Goal: Register for event/course

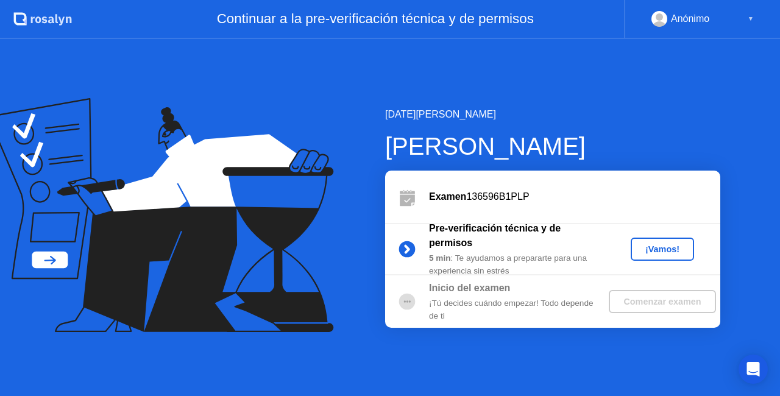
click at [676, 251] on div "¡Vamos!" at bounding box center [662, 249] width 54 height 10
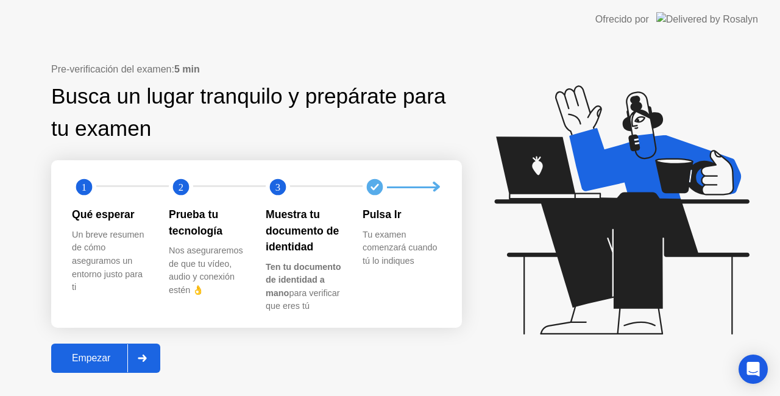
click at [97, 356] on div "Empezar" at bounding box center [91, 358] width 73 height 11
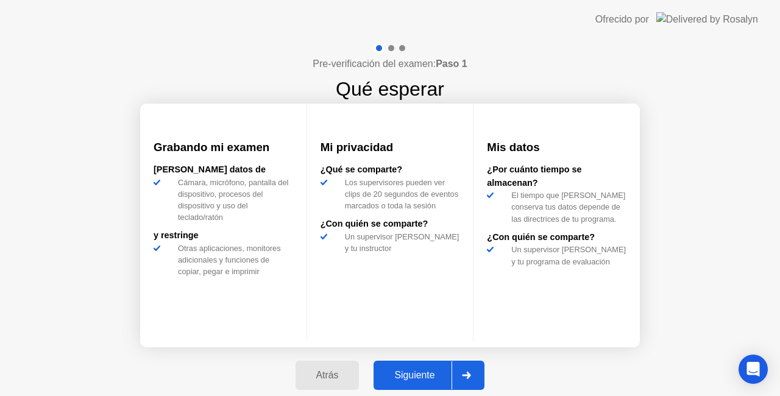
click at [419, 376] on div "Siguiente" at bounding box center [414, 375] width 74 height 11
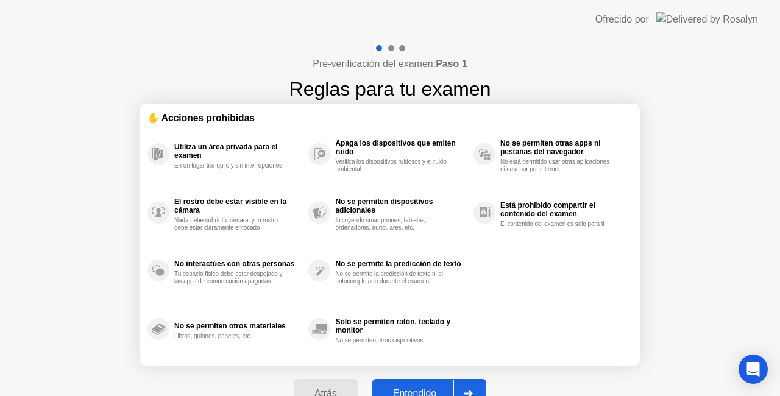
click at [403, 390] on div "Entendido" at bounding box center [414, 393] width 77 height 11
select select "**********"
select select "*******"
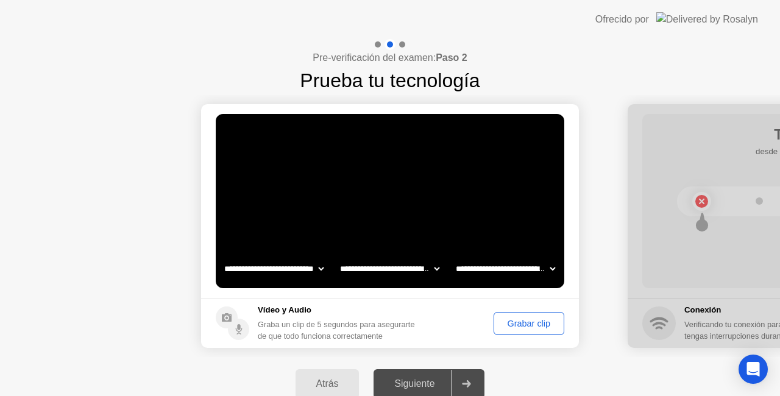
click at [532, 331] on button "Grabar clip" at bounding box center [529, 323] width 71 height 23
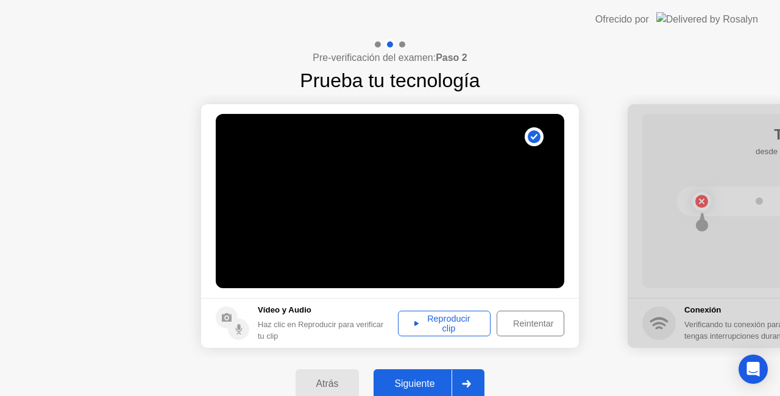
click at [434, 328] on div "Reproducir clip" at bounding box center [444, 323] width 84 height 19
click at [398, 385] on div "Siguiente" at bounding box center [414, 383] width 74 height 11
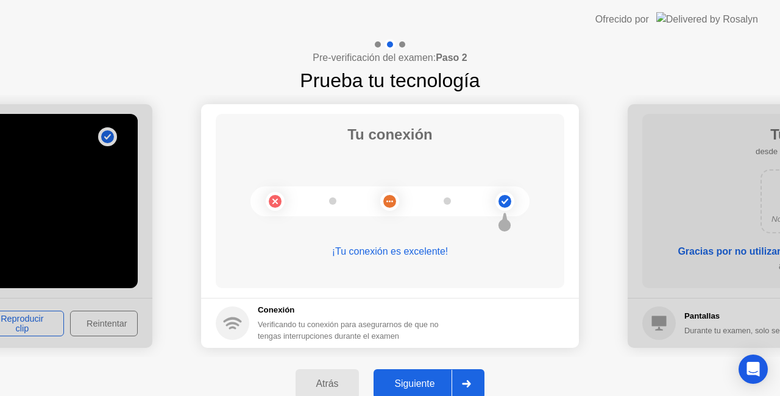
click at [418, 370] on button "Siguiente" at bounding box center [428, 383] width 111 height 29
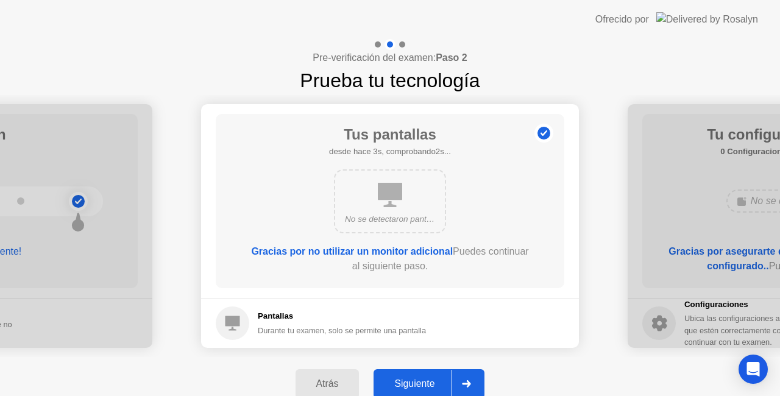
click at [425, 380] on div "Siguiente" at bounding box center [414, 383] width 74 height 11
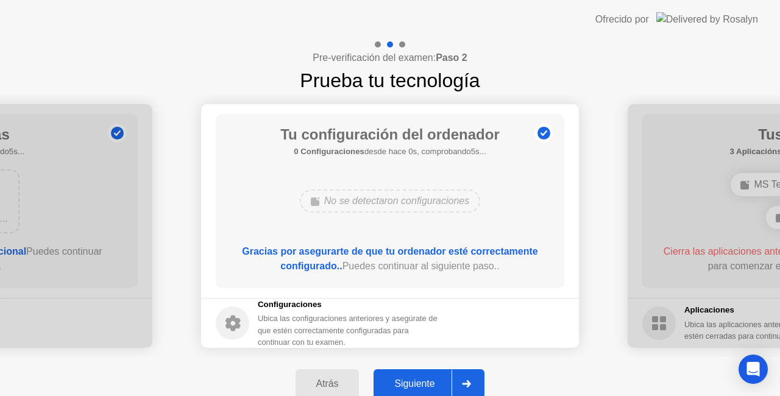
click at [410, 373] on button "Siguiente" at bounding box center [428, 383] width 111 height 29
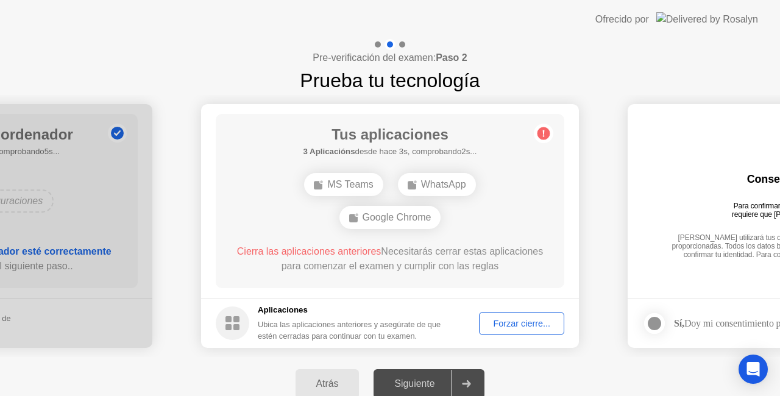
click at [495, 314] on button "Forzar cierre..." at bounding box center [521, 323] width 85 height 23
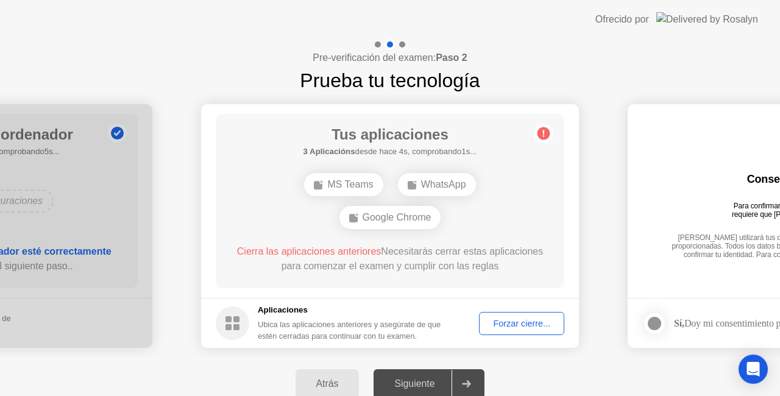
click at [515, 312] on button "Forzar cierre..." at bounding box center [521, 323] width 85 height 23
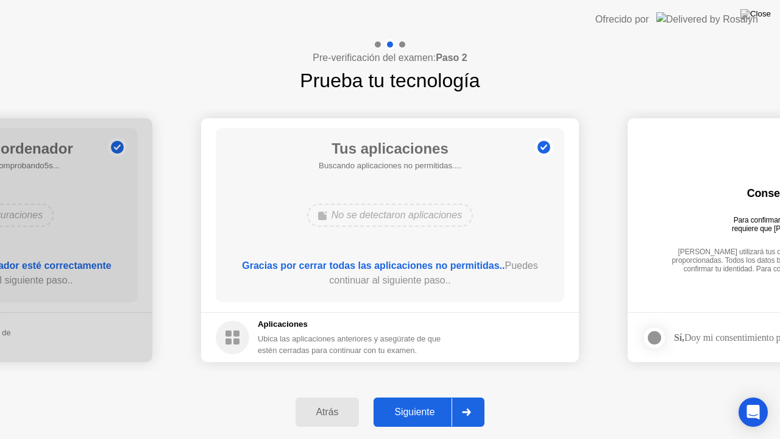
click at [413, 395] on div "Siguiente" at bounding box center [414, 411] width 74 height 11
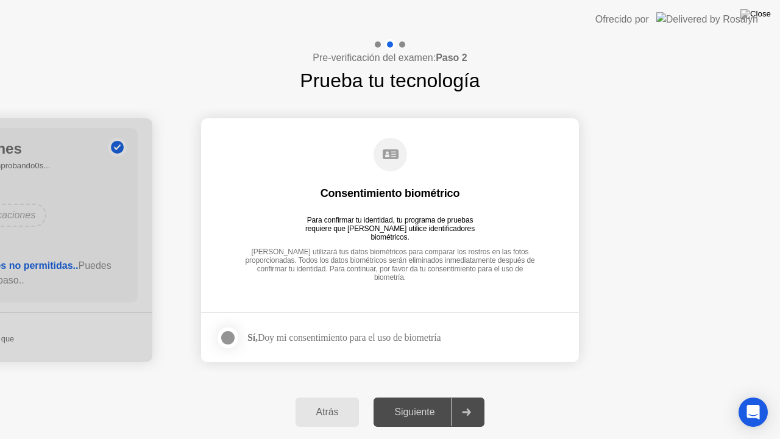
click at [232, 338] on div at bounding box center [228, 337] width 15 height 15
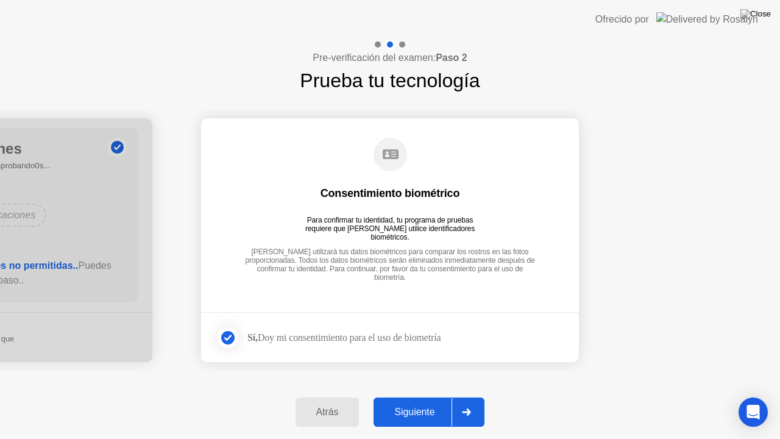
click at [417, 395] on div "Siguiente" at bounding box center [414, 411] width 74 height 11
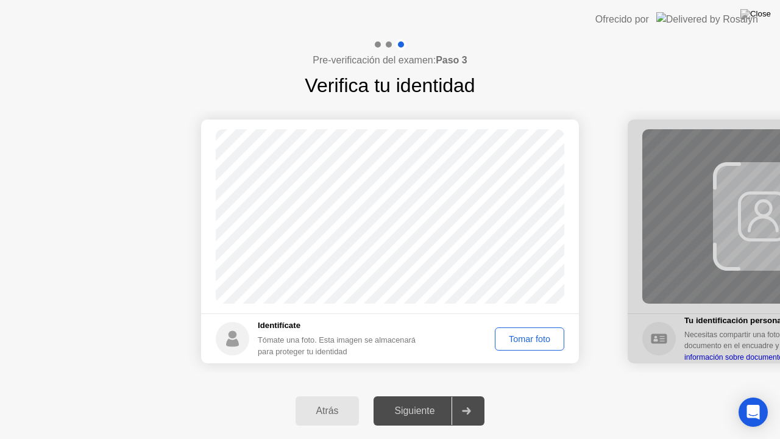
click at [525, 336] on div "Tomar foto" at bounding box center [529, 339] width 61 height 10
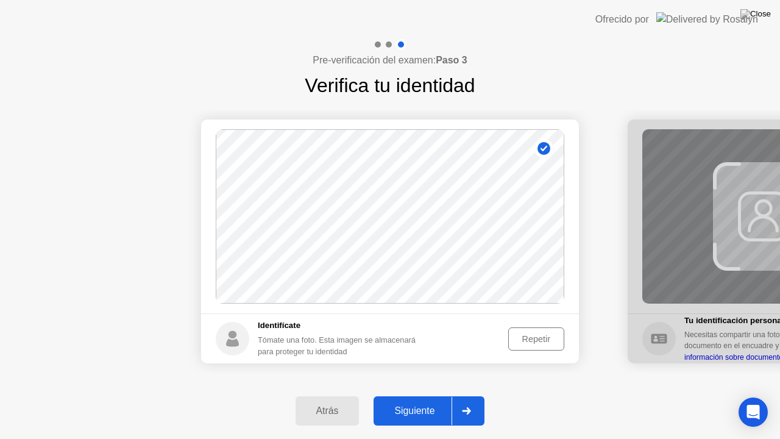
click at [427, 395] on div "Siguiente" at bounding box center [414, 410] width 74 height 11
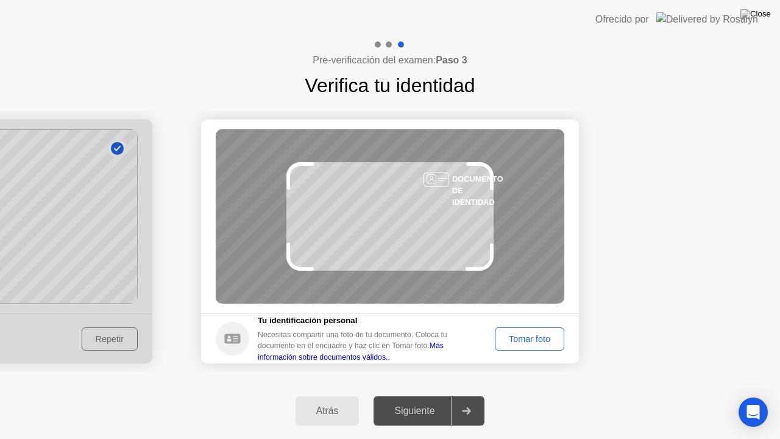
click at [512, 334] on div "Tomar foto" at bounding box center [529, 339] width 61 height 10
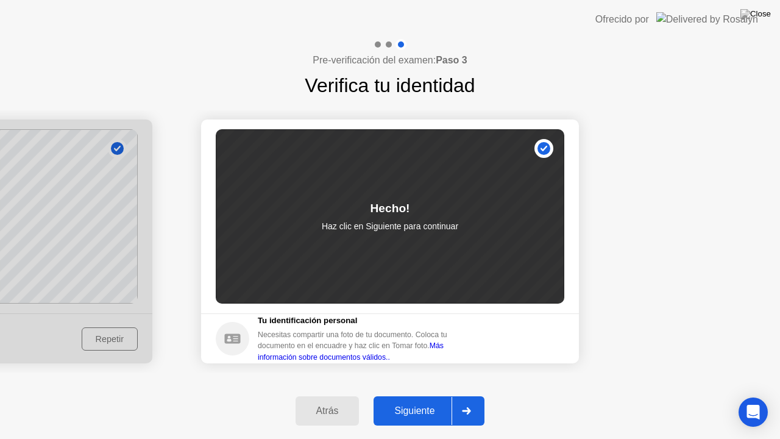
click at [405, 395] on div "Siguiente" at bounding box center [414, 410] width 74 height 11
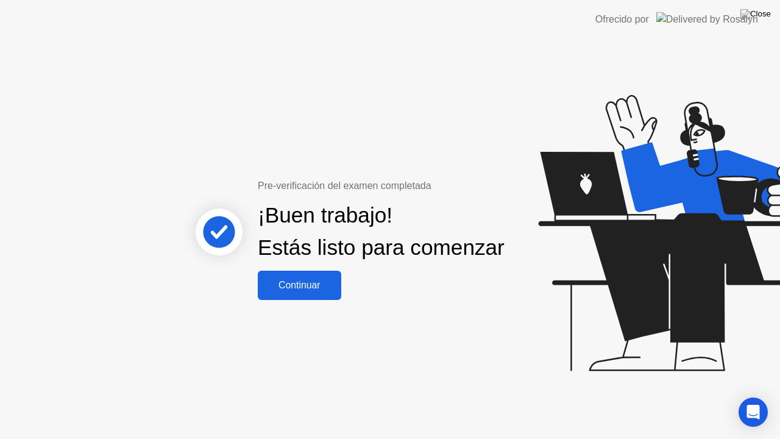
click at [306, 281] on button "Continuar" at bounding box center [299, 285] width 83 height 29
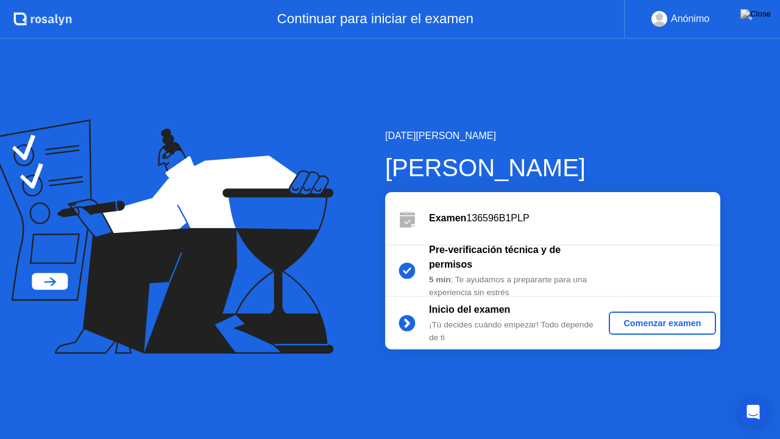
click at [754, 17] on button at bounding box center [755, 14] width 37 height 16
click at [641, 327] on div "Comenzar examen" at bounding box center [662, 323] width 97 height 10
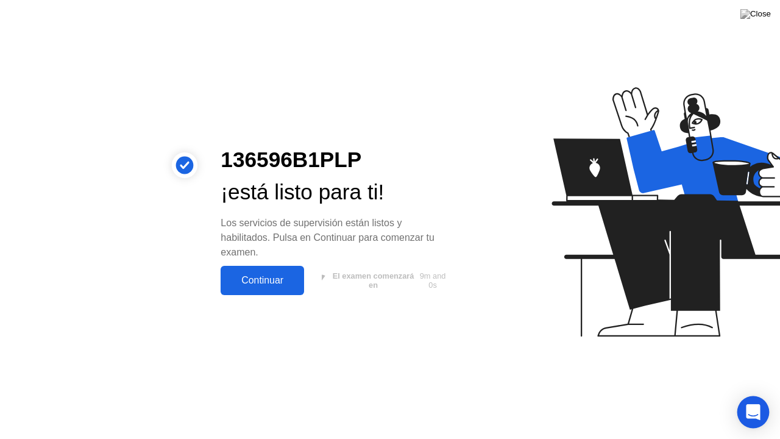
click at [747, 395] on icon "Open Intercom Messenger" at bounding box center [753, 412] width 16 height 16
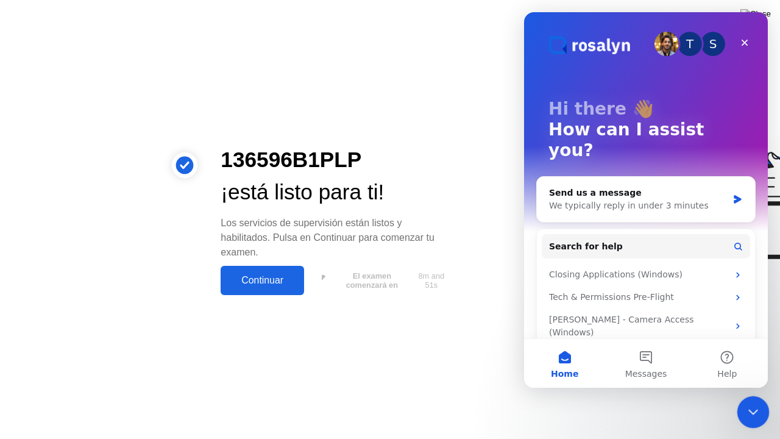
click at [757, 395] on div "Close Intercom Messenger" at bounding box center [751, 409] width 29 height 29
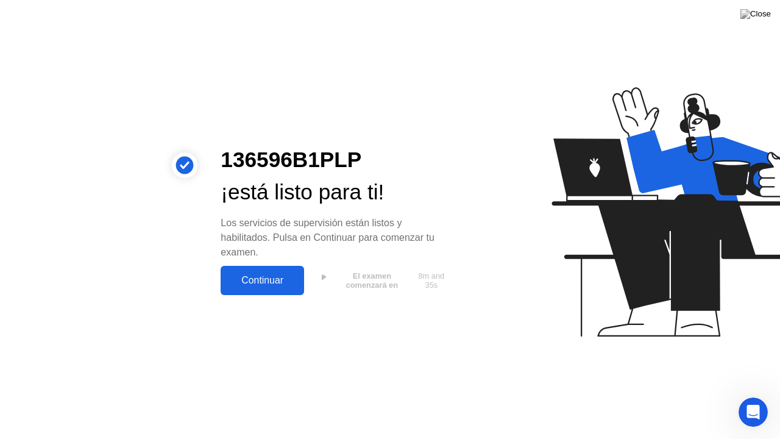
click at [251, 280] on div "Continuar" at bounding box center [262, 280] width 76 height 11
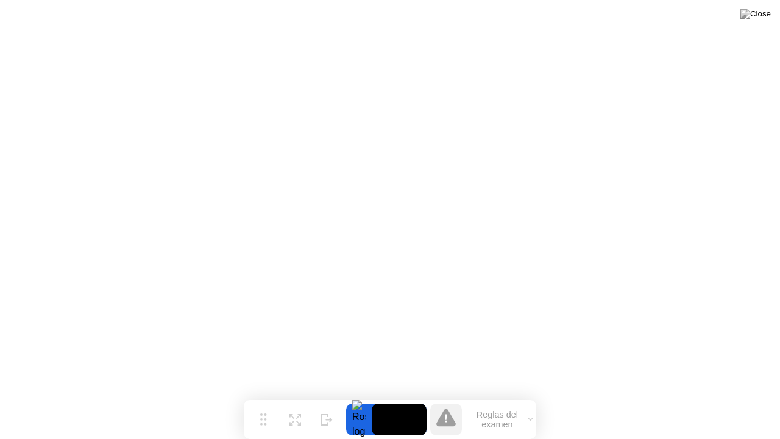
click at [487, 395] on button "Reglas del examen" at bounding box center [501, 419] width 70 height 21
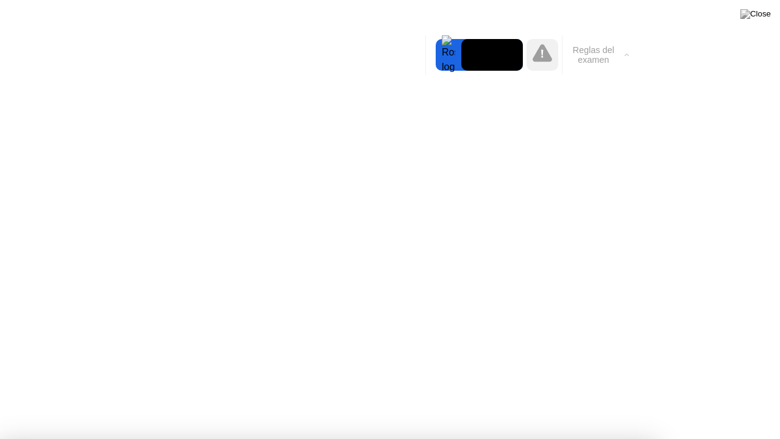
click at [600, 57] on button "Reglas del examen" at bounding box center [597, 54] width 70 height 21
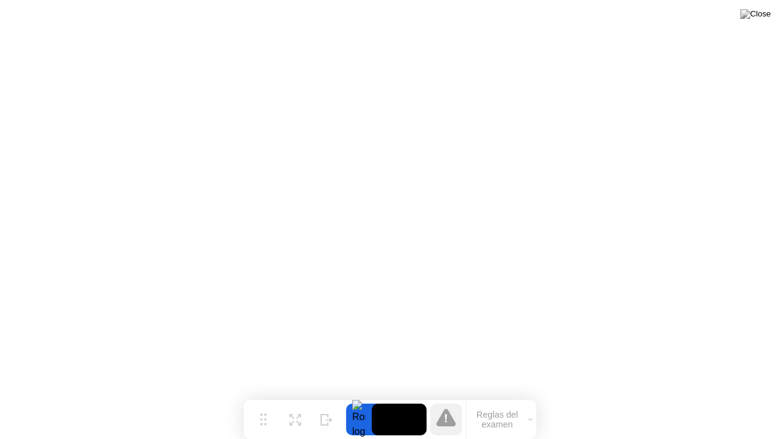
click at [504, 395] on button "Reglas del examen" at bounding box center [501, 419] width 70 height 21
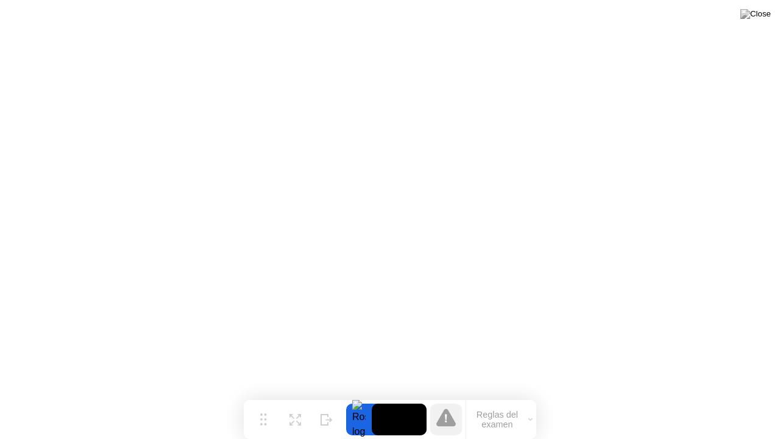
click at [503, 395] on button "Reglas del examen" at bounding box center [501, 419] width 70 height 21
